Goal: Find specific page/section: Find specific page/section

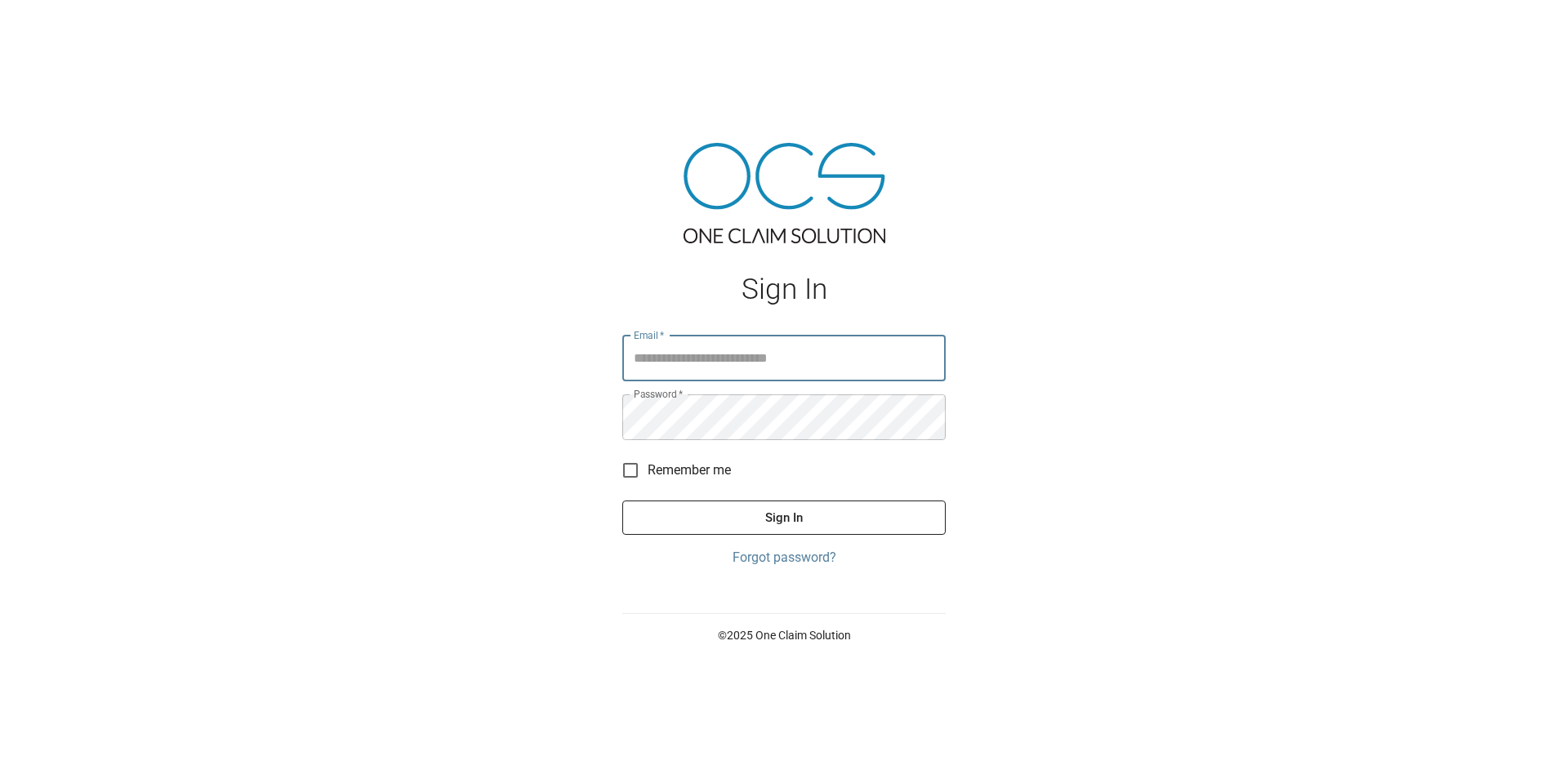
type input "**********"
click at [788, 526] on button "Sign In" at bounding box center [784, 517] width 324 height 34
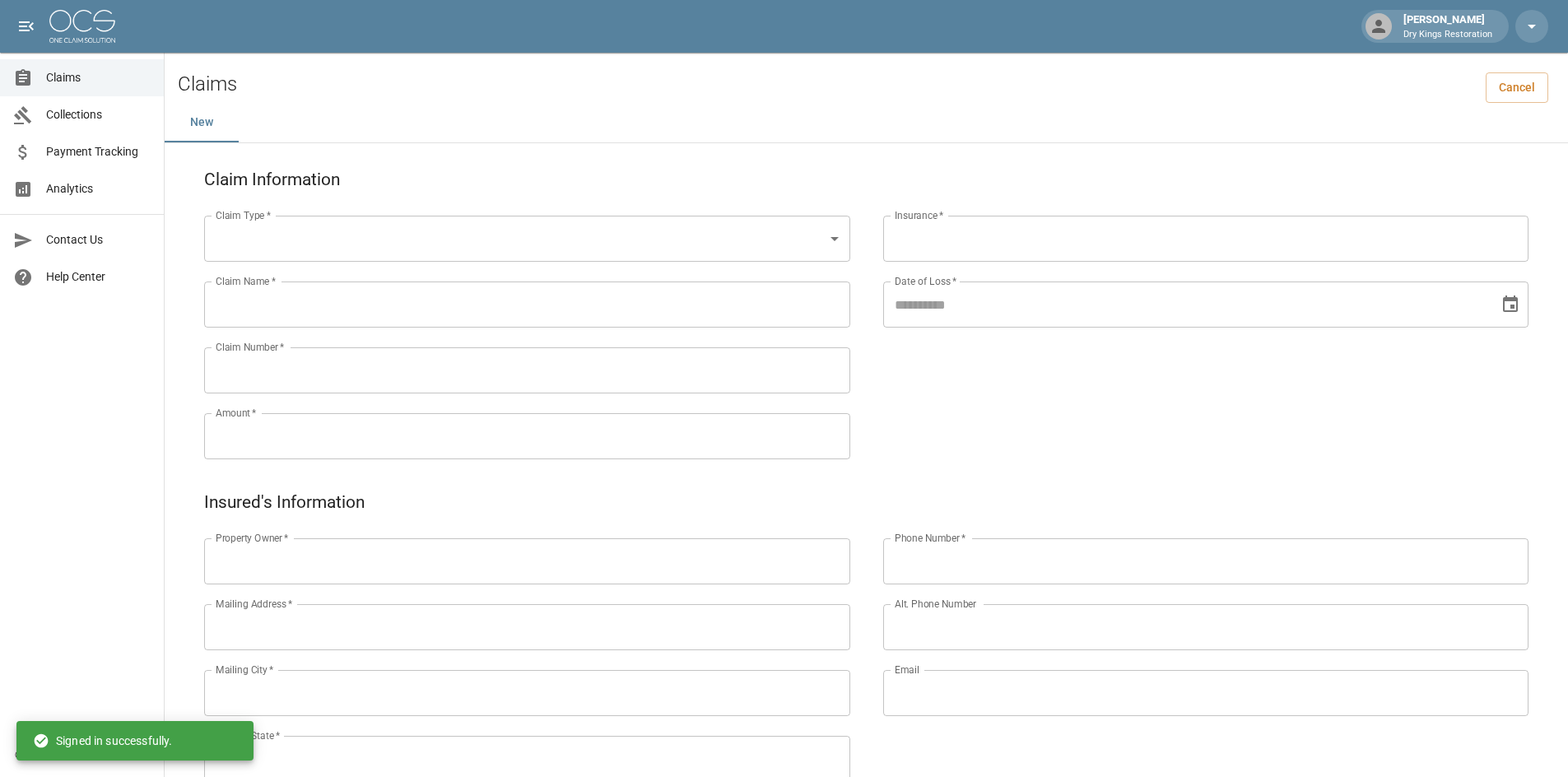
click at [85, 78] on span "Claims" at bounding box center [98, 78] width 104 height 18
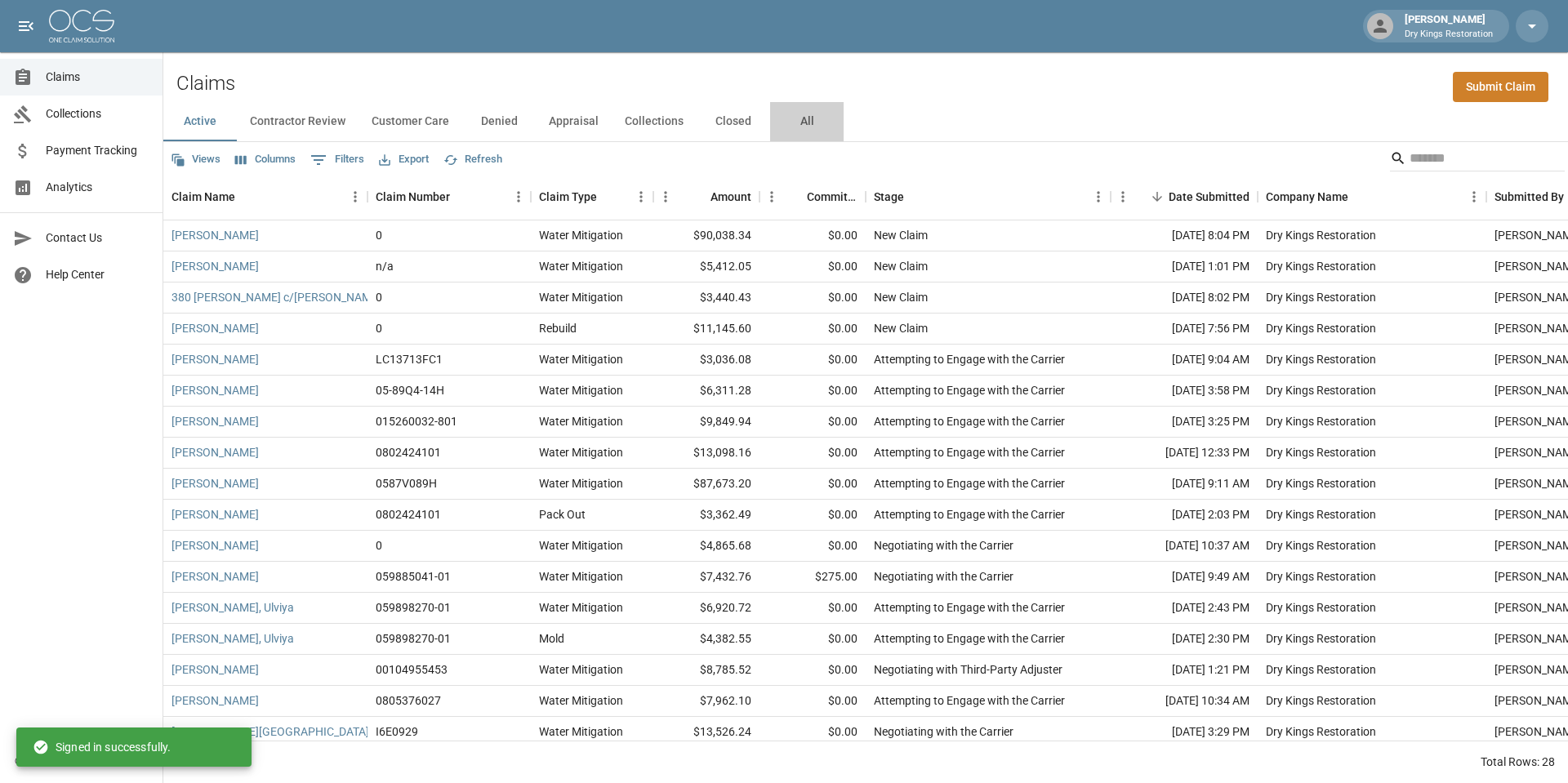
click at [811, 125] on button "All" at bounding box center [807, 121] width 74 height 39
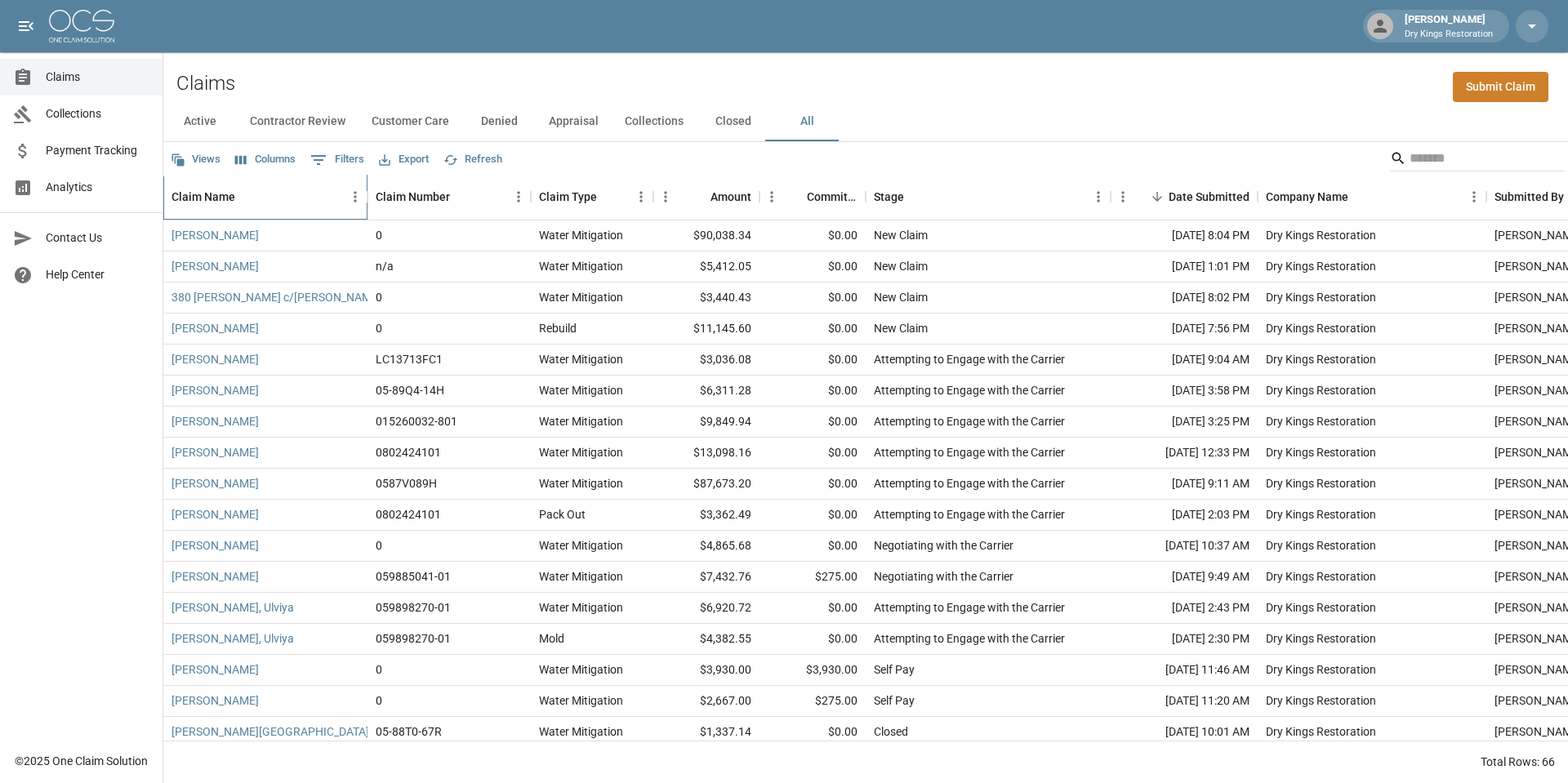
click at [195, 186] on div "Claim Name" at bounding box center [203, 196] width 64 height 46
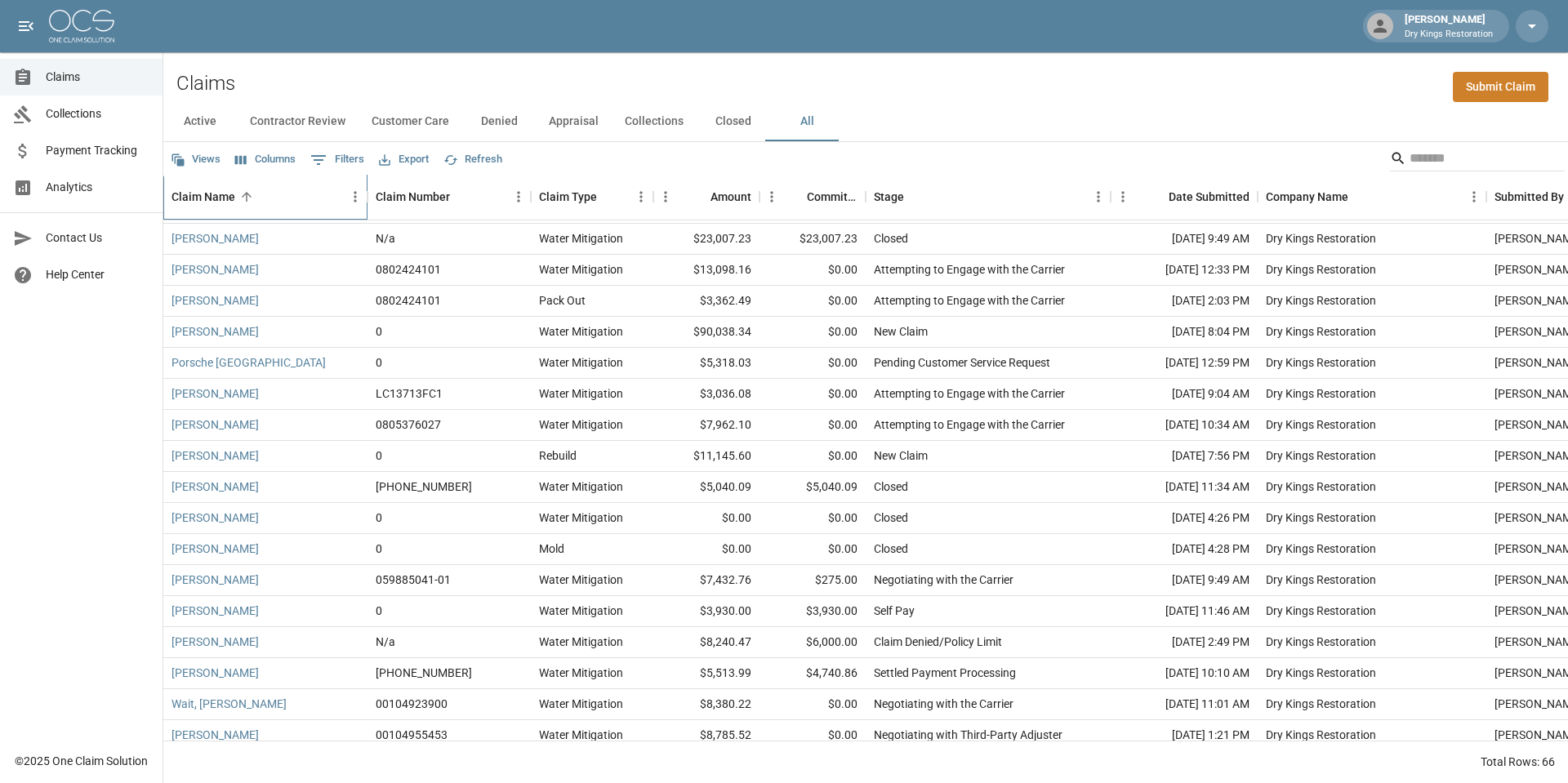
scroll to position [1540, 0]
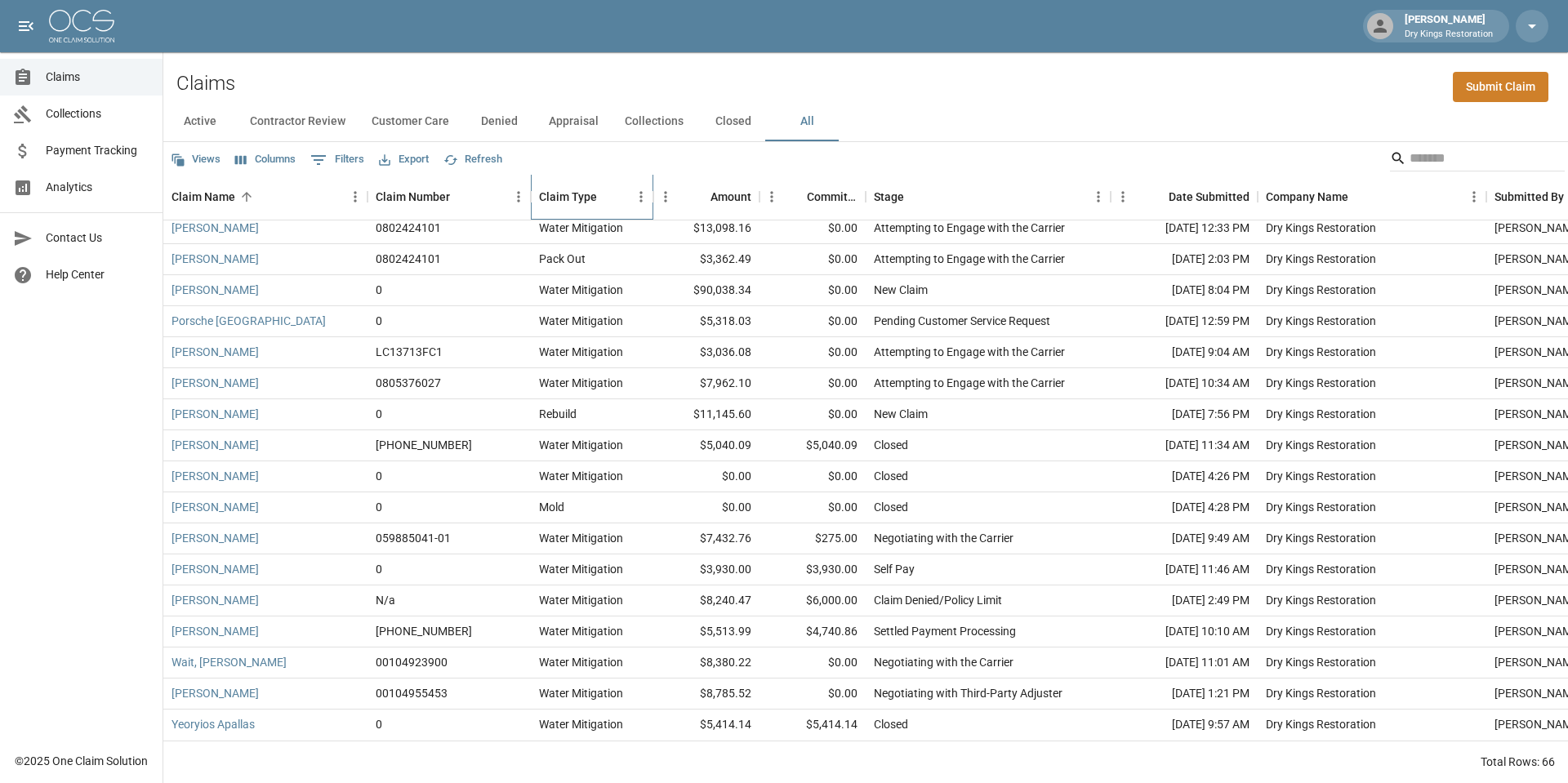
click at [571, 200] on div "Claim Type" at bounding box center [568, 196] width 58 height 46
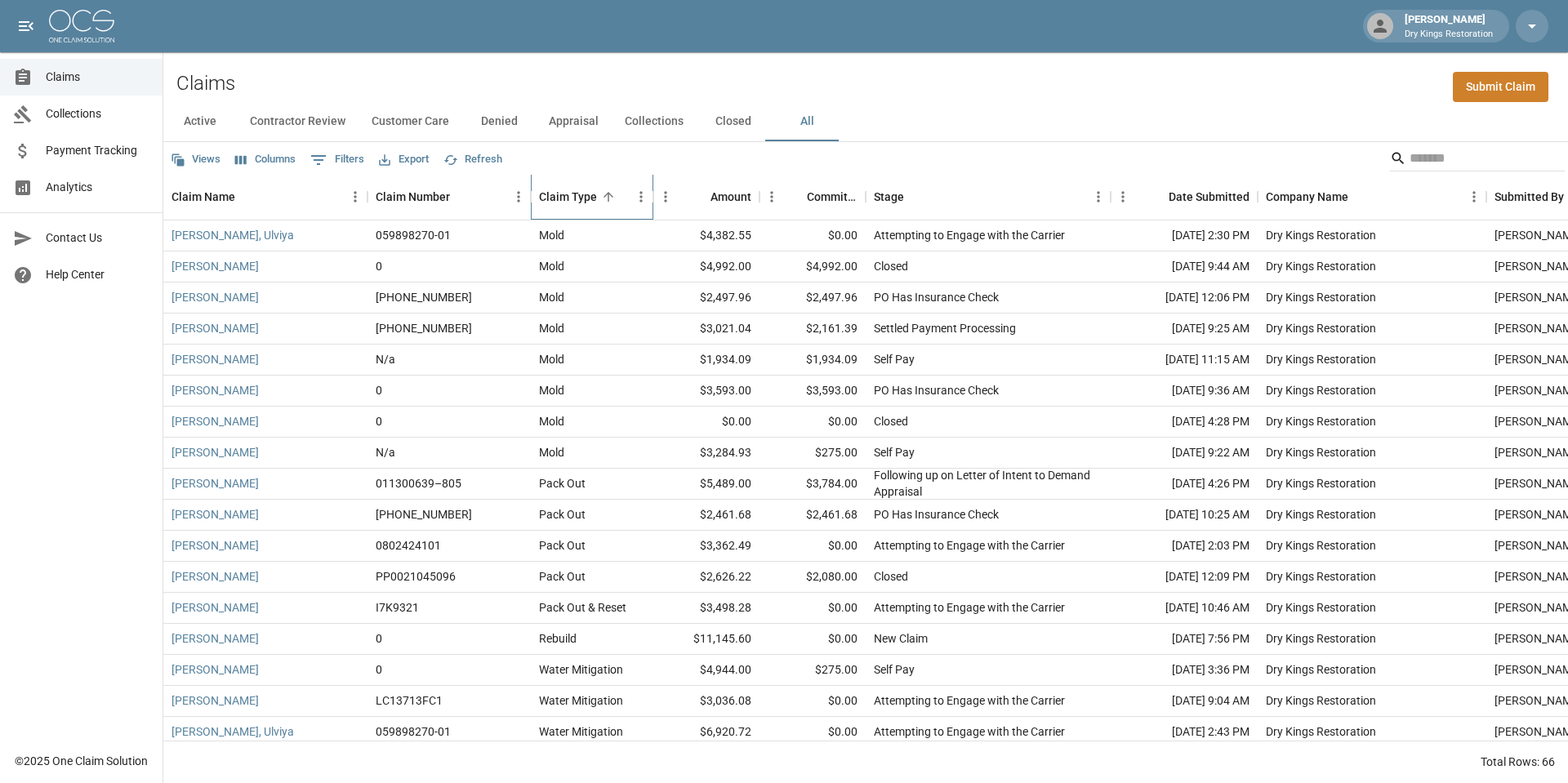
scroll to position [190, 0]
